Goal: Use online tool/utility: Use online tool/utility

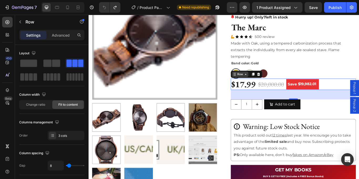
click at [265, 86] on div "Row" at bounding box center [265, 84] width 9 height 5
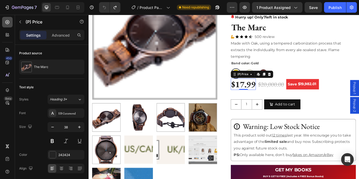
drag, startPoint x: 0, startPoint y: 23, endPoint x: 4, endPoint y: 23, distance: 4.2
click at [4, 23] on div "450 Beta" at bounding box center [7, 97] width 15 height 164
click at [4, 23] on div at bounding box center [7, 22] width 11 height 11
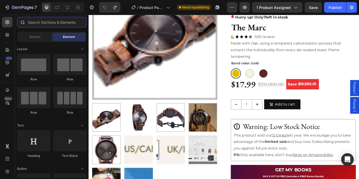
click at [47, 25] on input "text" at bounding box center [51, 22] width 69 height 11
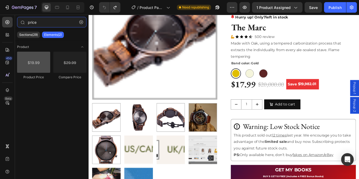
type input "price"
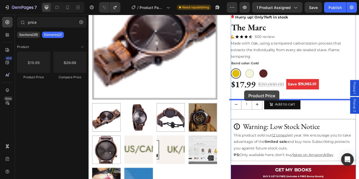
drag, startPoint x: 126, startPoint y: 81, endPoint x: 271, endPoint y: 106, distance: 147.2
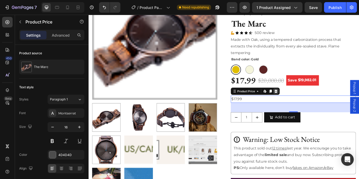
click at [306, 102] on icon at bounding box center [306, 104] width 3 height 4
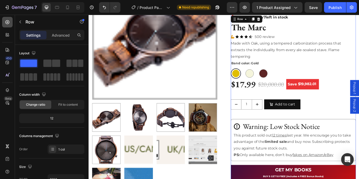
click at [5, 24] on icon at bounding box center [7, 21] width 5 height 5
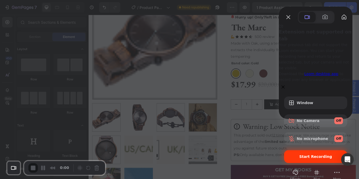
click at [307, 154] on span "Start Recording" at bounding box center [316, 156] width 33 height 4
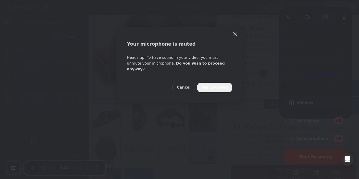
click at [223, 84] on span "Yes, proceed" at bounding box center [215, 87] width 27 height 6
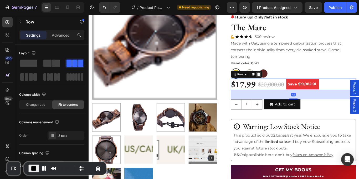
click at [285, 84] on icon at bounding box center [286, 84] width 3 height 4
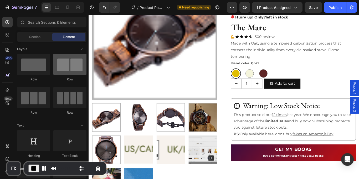
click at [65, 57] on div at bounding box center [69, 64] width 33 height 21
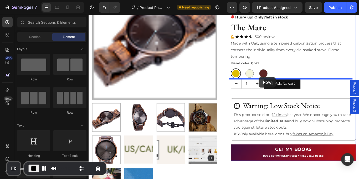
drag, startPoint x: 153, startPoint y: 74, endPoint x: 287, endPoint y: 87, distance: 135.4
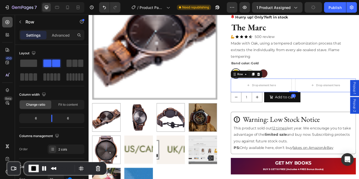
click at [6, 18] on div at bounding box center [7, 22] width 11 height 11
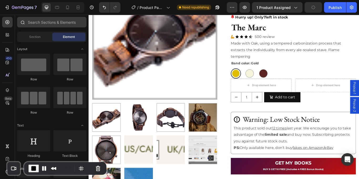
click at [47, 17] on div "Sections(29) Elements(84) Section Element Hero Section Product Detail Brands Tr…" at bounding box center [52, 97] width 74 height 164
click at [48, 20] on input "text" at bounding box center [51, 22] width 69 height 11
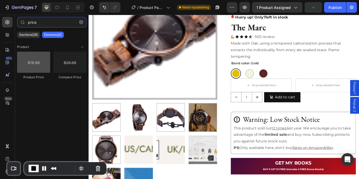
type input "price"
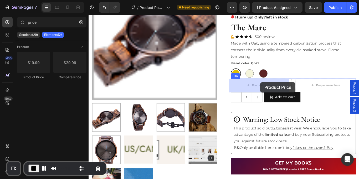
drag, startPoint x: 124, startPoint y: 84, endPoint x: 289, endPoint y: 93, distance: 165.2
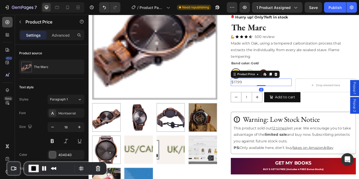
click at [12, 23] on div at bounding box center [7, 22] width 11 height 11
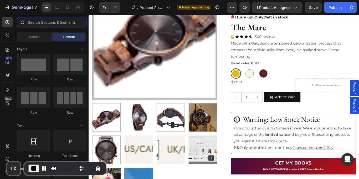
click at [62, 24] on input "text" at bounding box center [51, 22] width 69 height 11
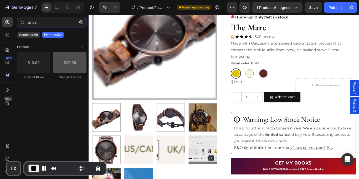
type input "price"
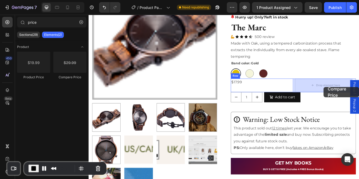
drag, startPoint x: 165, startPoint y: 80, endPoint x: 363, endPoint y: 99, distance: 199.0
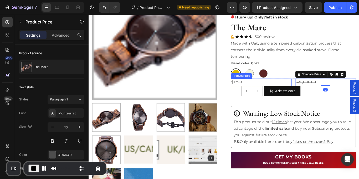
click at [314, 91] on div "$17.99" at bounding box center [289, 93] width 71 height 9
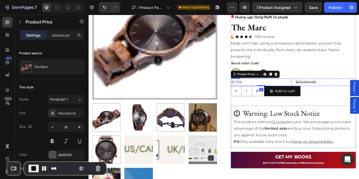
click at [324, 91] on div "$17.99 Product Price Edit content in Shopify 0 Product Price Edit content in Sh…" at bounding box center [327, 93] width 146 height 9
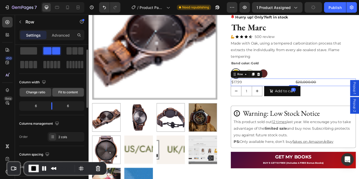
scroll to position [13, 0]
click at [66, 90] on span "Fit to content" at bounding box center [67, 91] width 19 height 5
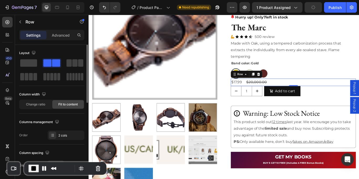
scroll to position [0, 0]
click at [262, 89] on div "$17.99" at bounding box center [260, 93] width 13 height 9
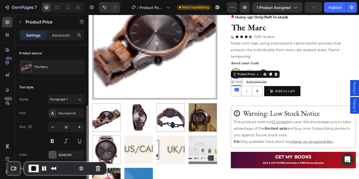
scroll to position [33, 0]
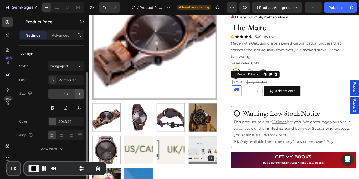
click at [75, 93] on button "button" at bounding box center [79, 93] width 9 height 9
click at [77, 93] on button "button" at bounding box center [79, 93] width 9 height 9
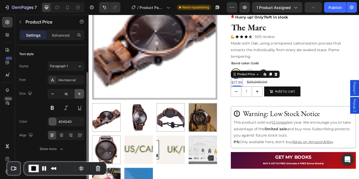
click at [77, 93] on icon "button" at bounding box center [79, 93] width 5 height 5
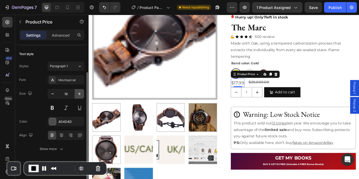
click at [77, 93] on icon "button" at bounding box center [79, 93] width 5 height 5
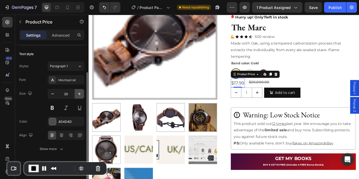
click at [77, 93] on icon "button" at bounding box center [79, 93] width 5 height 5
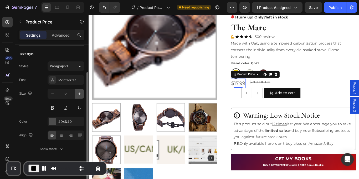
click at [77, 93] on icon "button" at bounding box center [79, 93] width 5 height 5
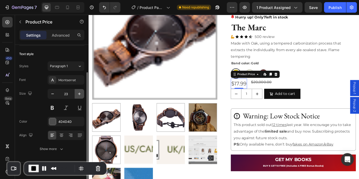
click at [77, 93] on icon "button" at bounding box center [79, 93] width 5 height 5
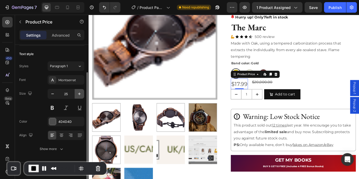
click at [77, 93] on icon "button" at bounding box center [79, 93] width 5 height 5
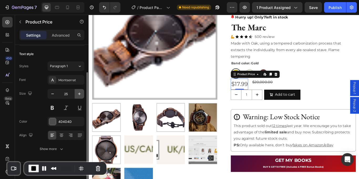
click at [77, 93] on icon "button" at bounding box center [79, 93] width 5 height 5
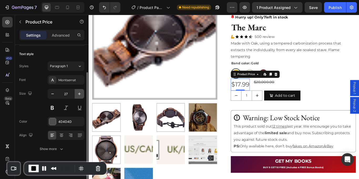
click at [77, 93] on icon "button" at bounding box center [79, 93] width 5 height 5
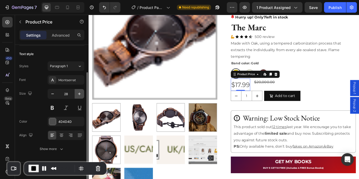
click at [77, 93] on icon "button" at bounding box center [79, 93] width 5 height 5
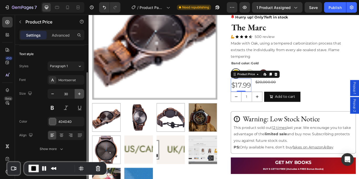
type input "31"
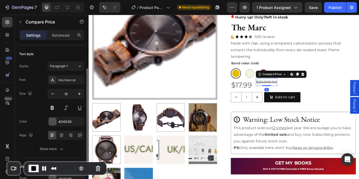
click at [286, 92] on div "$20,000.00" at bounding box center [296, 93] width 25 height 9
click at [70, 93] on input "16" at bounding box center [65, 93] width 17 height 9
type input "31"
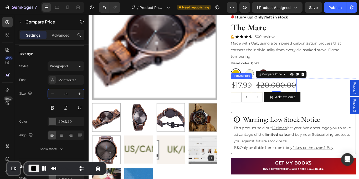
click at [273, 99] on div "$17.99" at bounding box center [266, 97] width 25 height 16
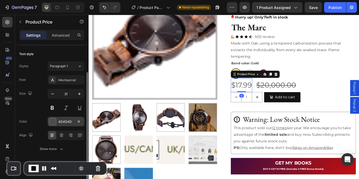
click at [51, 119] on div at bounding box center [52, 121] width 7 height 7
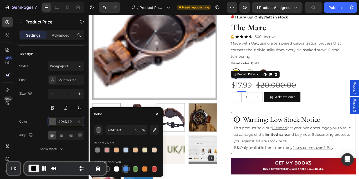
click at [124, 167] on div at bounding box center [125, 168] width 5 height 5
click at [154, 168] on div at bounding box center [154, 168] width 5 height 5
click at [147, 169] on div at bounding box center [144, 168] width 5 height 5
click at [154, 169] on div at bounding box center [154, 168] width 5 height 5
type input "C5453F"
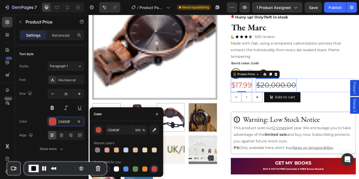
click at [286, 97] on div "$20,000.00" at bounding box center [308, 97] width 48 height 16
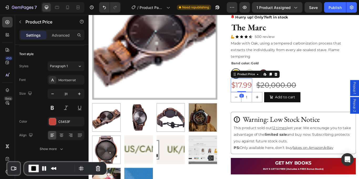
click at [263, 91] on div "$17.99" at bounding box center [266, 97] width 25 height 16
click at [54, 105] on button at bounding box center [52, 107] width 9 height 9
click at [33, 167] on span "End Recording" at bounding box center [34, 168] width 6 height 6
